Goal: Feedback & Contribution: Submit feedback/report problem

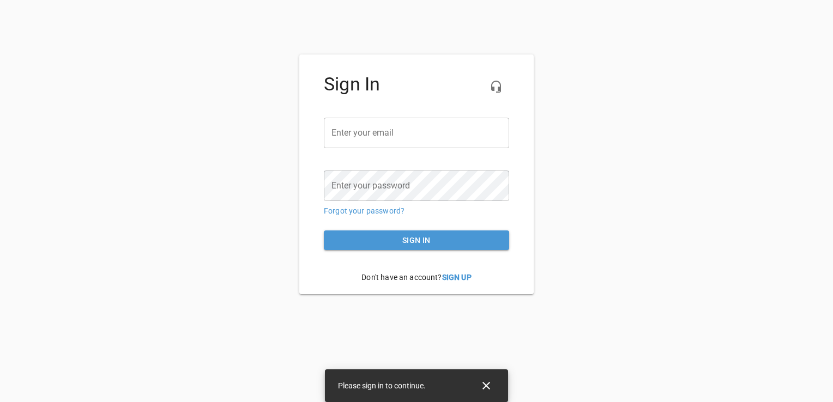
type input "[EMAIL_ADDRESS][DOMAIN_NAME]"
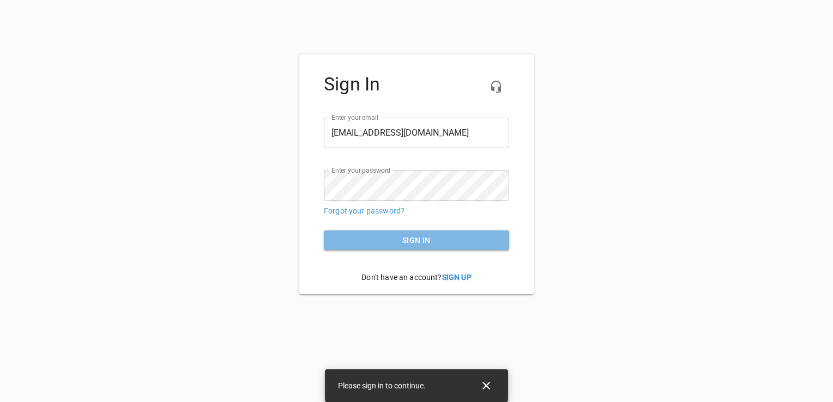
click at [405, 239] on span "Sign in" at bounding box center [416, 241] width 168 height 14
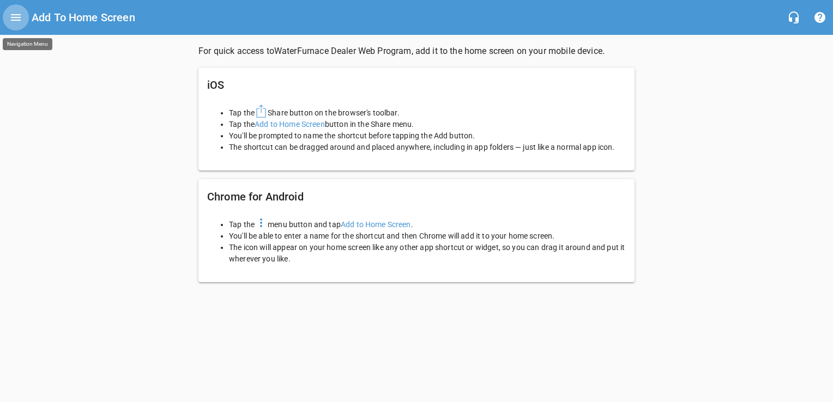
click at [15, 15] on icon "Open drawer" at bounding box center [16, 17] width 10 height 7
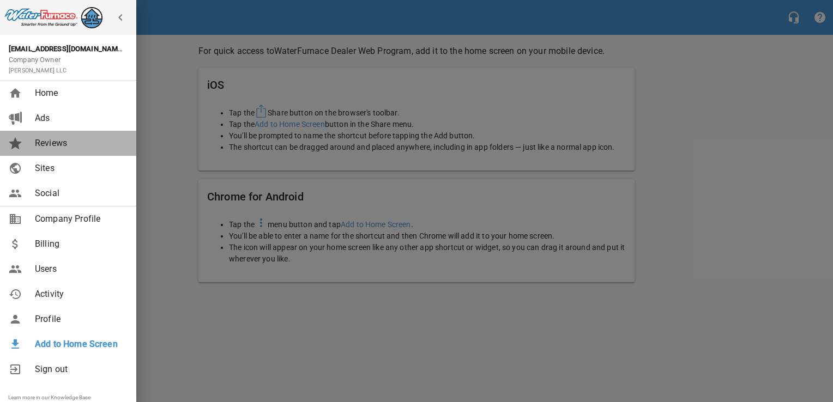
click at [48, 145] on span "Reviews" at bounding box center [79, 143] width 88 height 13
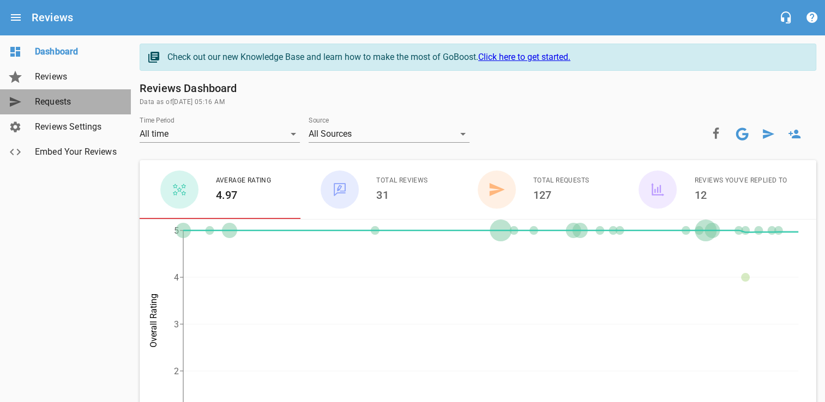
click at [55, 99] on span "Requests" at bounding box center [76, 101] width 83 height 13
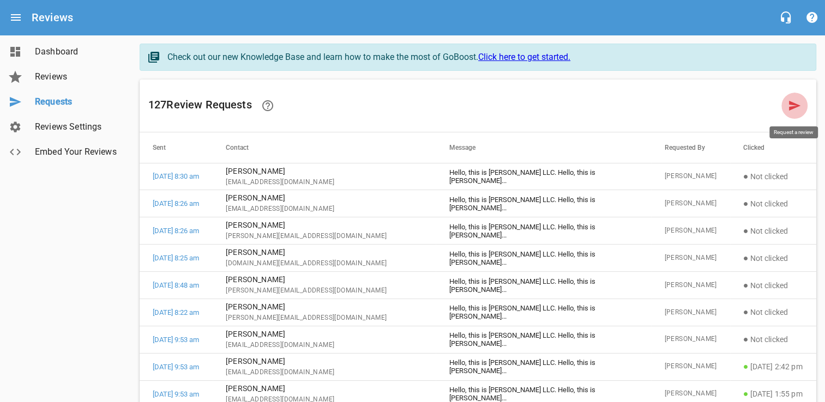
click at [792, 110] on icon at bounding box center [794, 105] width 13 height 13
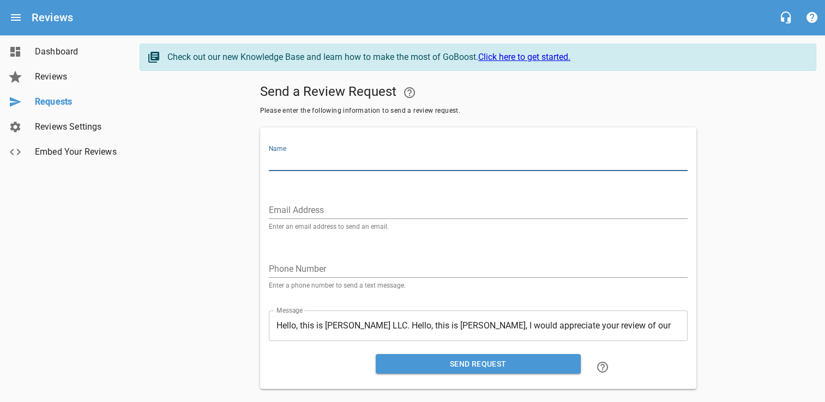
click at [351, 160] on input "Name" at bounding box center [478, 162] width 419 height 17
type input "[PERSON_NAME]"
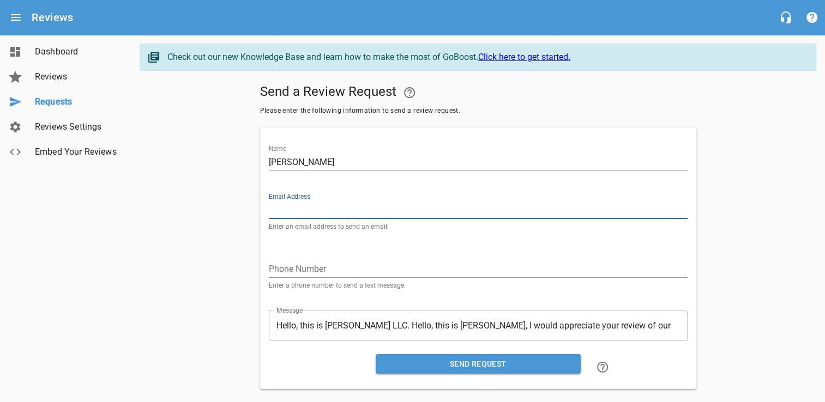
click at [392, 209] on input "Email Address" at bounding box center [478, 210] width 419 height 17
type input "[PERSON_NAME][EMAIL_ADDRESS][DOMAIN_NAME]"
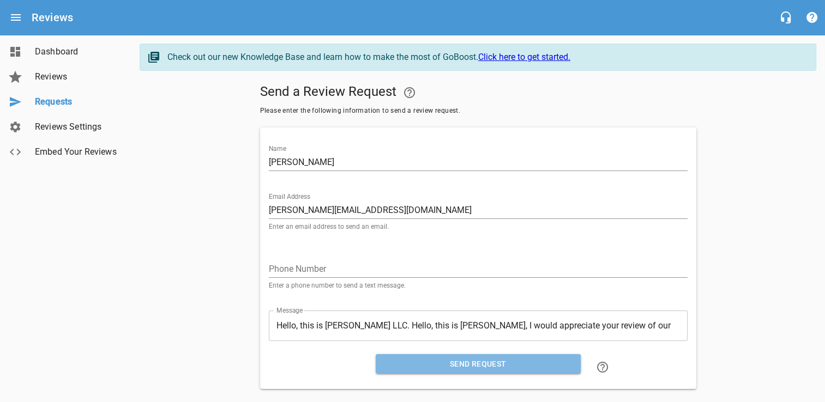
click at [492, 367] on span "Send Request" at bounding box center [477, 365] width 187 height 14
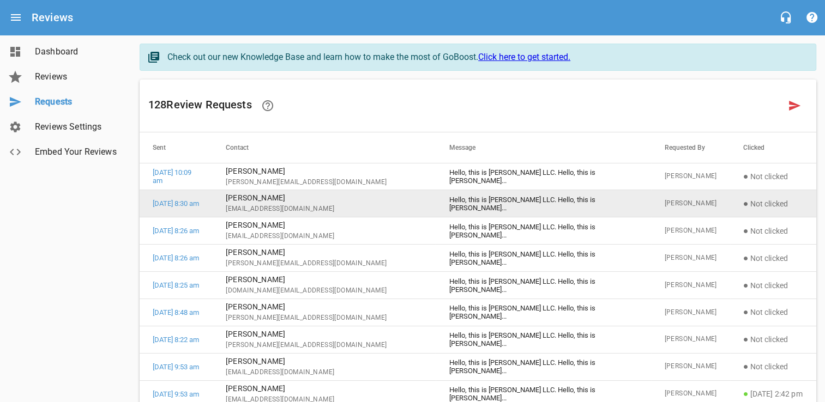
click at [320, 199] on p "[PERSON_NAME]" at bounding box center [324, 197] width 197 height 11
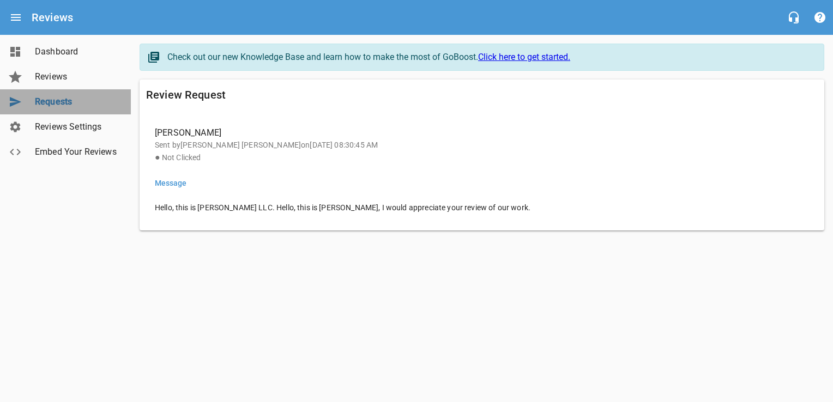
click at [70, 103] on span "Requests" at bounding box center [76, 101] width 83 height 13
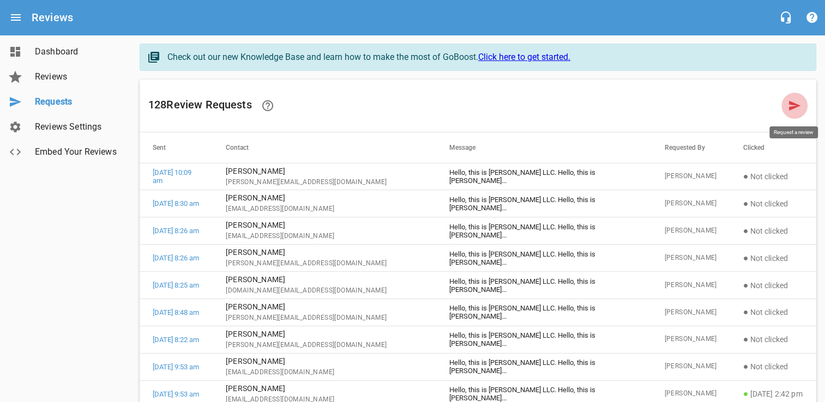
click at [794, 107] on icon at bounding box center [794, 106] width 11 height 10
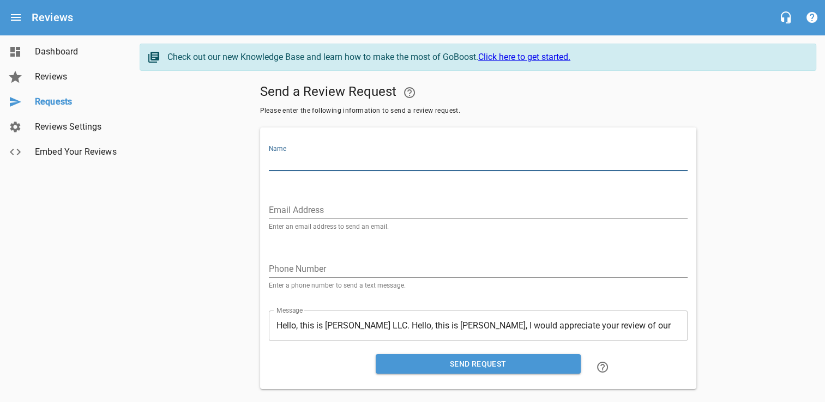
click at [355, 158] on input "Name" at bounding box center [478, 162] width 419 height 17
type input "[PERSON_NAME]"
click at [310, 199] on div "Email Address Enter an email address to send an email." at bounding box center [478, 211] width 419 height 37
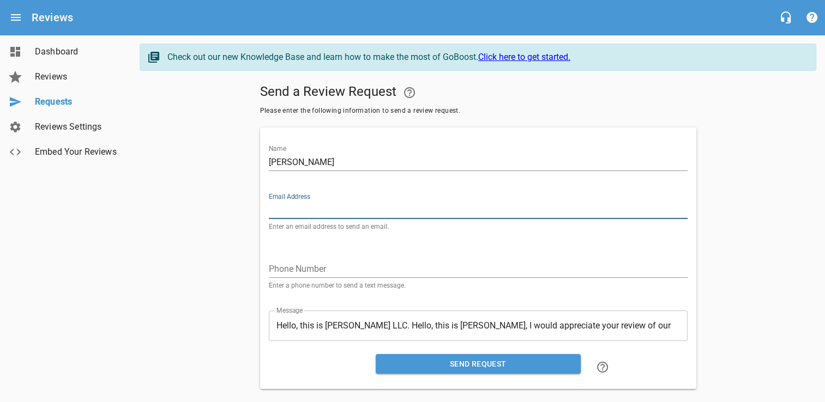
click at [343, 207] on input "Email Address" at bounding box center [478, 210] width 419 height 17
type input "[EMAIL_ADDRESS][DOMAIN_NAME]"
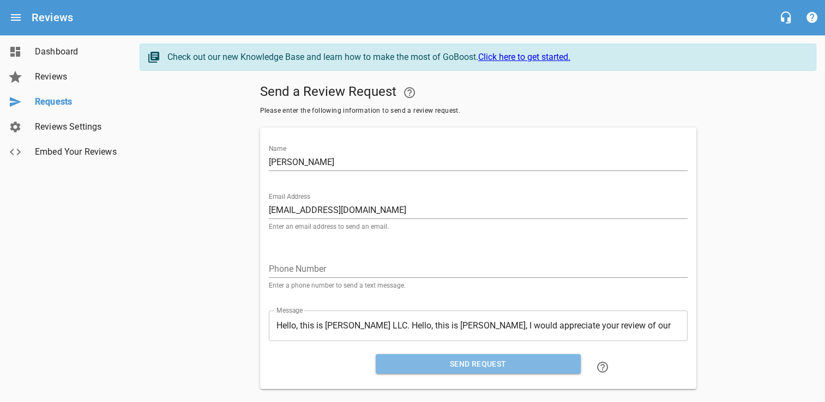
click at [473, 366] on span "Send Request" at bounding box center [477, 365] width 187 height 14
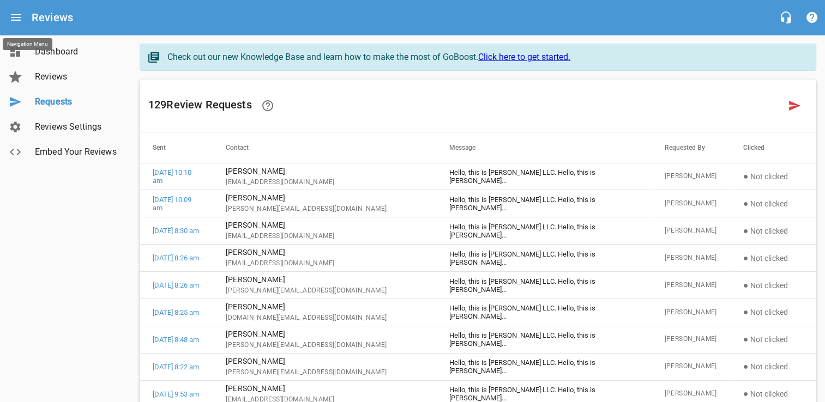
click at [17, 14] on icon "Open drawer" at bounding box center [16, 17] width 10 height 7
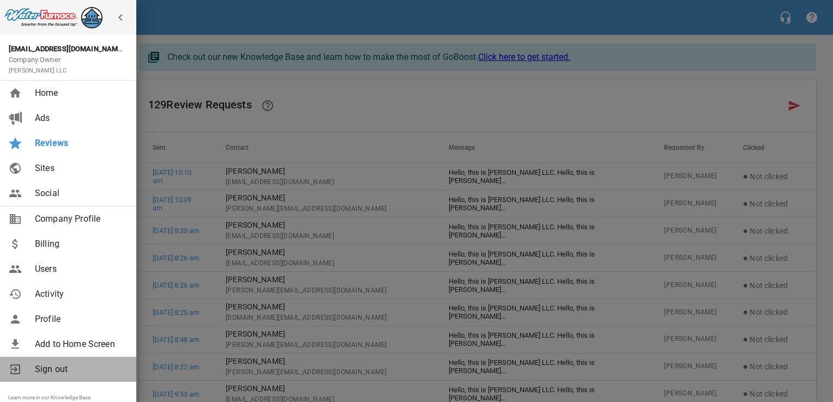
click at [53, 371] on span "Sign out" at bounding box center [79, 369] width 88 height 13
